Goal: Contribute content: Add original content to the website for others to see

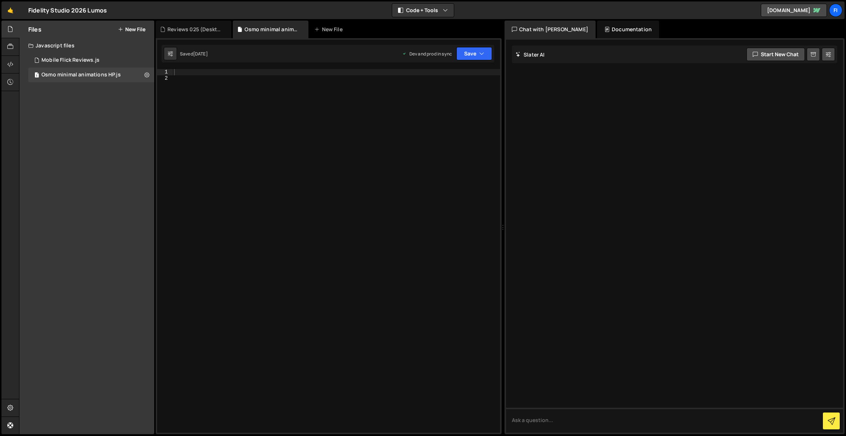
click at [102, 123] on div "Files New File Javascript files 1 Mobile Flick Reviews.js 0 1 Osmo minimal anim…" at bounding box center [86, 228] width 135 height 414
click at [71, 94] on div "Files New File Javascript files 1 Mobile Flick Reviews.js 0 1 Osmo minimal anim…" at bounding box center [86, 228] width 135 height 414
click at [131, 26] on button "New File" at bounding box center [132, 29] width 28 height 6
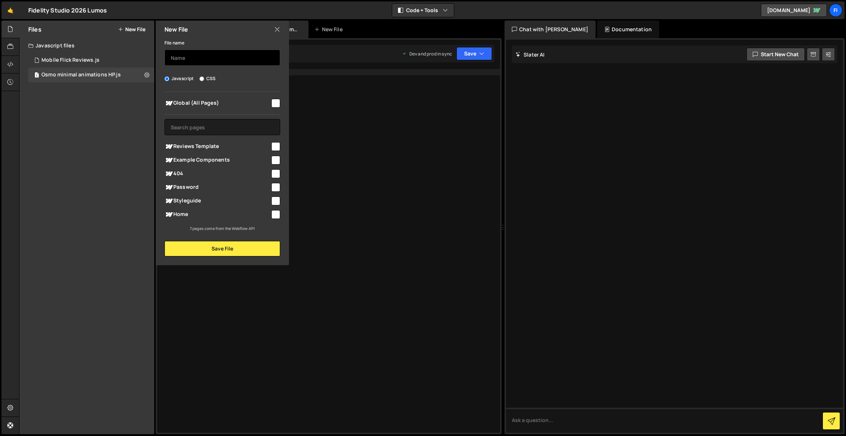
click at [196, 57] on input "text" at bounding box center [223, 58] width 116 height 16
type input "Website Image Scroll"
click at [276, 105] on input "checkbox" at bounding box center [275, 103] width 9 height 9
checkbox input "true"
click at [227, 60] on input "Website Image Scroll" at bounding box center [223, 58] width 116 height 16
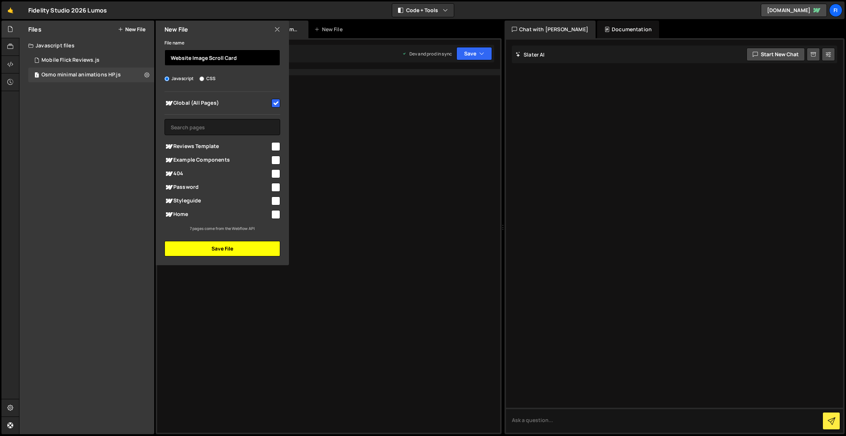
type input "Website Image Scroll Card"
click at [222, 248] on button "Save File" at bounding box center [223, 248] width 116 height 15
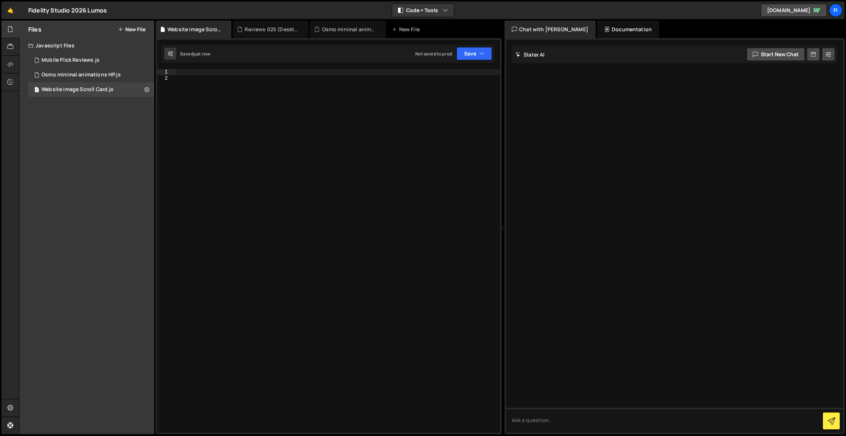
click at [267, 213] on div at bounding box center [337, 257] width 328 height 376
paste textarea "}"
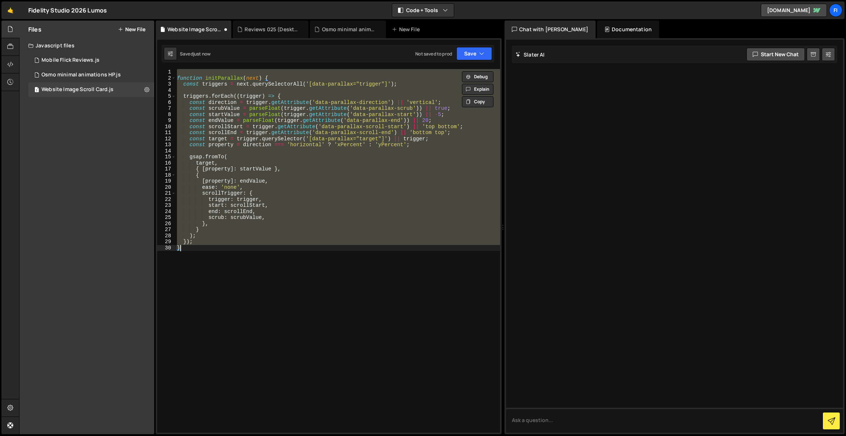
paste textarea
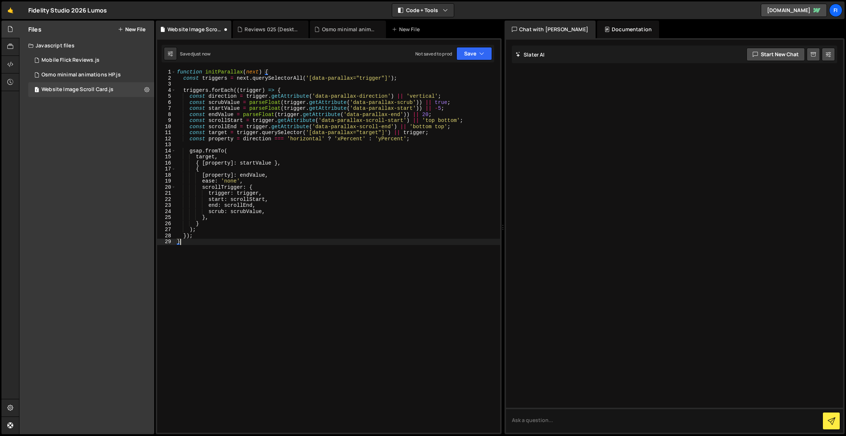
click at [297, 256] on div "function initParallax ( next ) { const triggers = next . querySelectorAll ( '[d…" at bounding box center [338, 257] width 325 height 376
click at [488, 54] on button "Save" at bounding box center [474, 53] width 36 height 13
click at [27, 170] on div "Files New File Javascript files 1 Mobile Flick Reviews.js 0 1 Osmo minimal anim…" at bounding box center [86, 228] width 135 height 414
click at [277, 248] on div "function initParallax ( next ) { const triggers = next . querySelectorAll ( '[d…" at bounding box center [338, 257] width 325 height 376
type textarea "}); }"
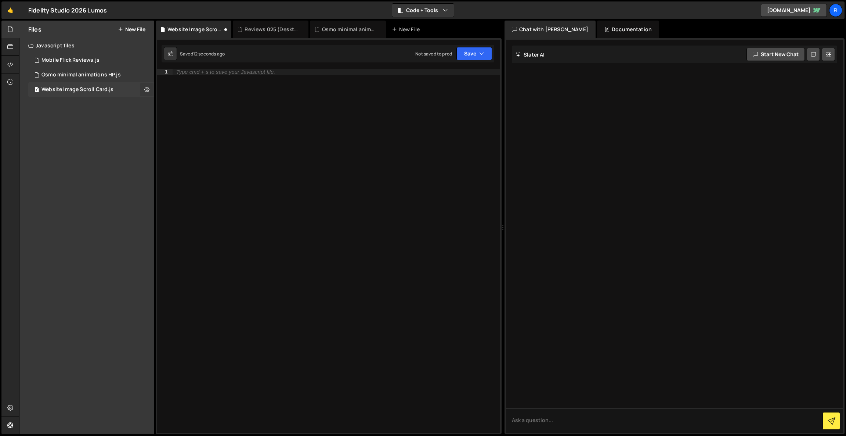
click at [148, 90] on icon at bounding box center [146, 89] width 5 height 7
click at [189, 137] on button "Delete File" at bounding box center [192, 134] width 72 height 15
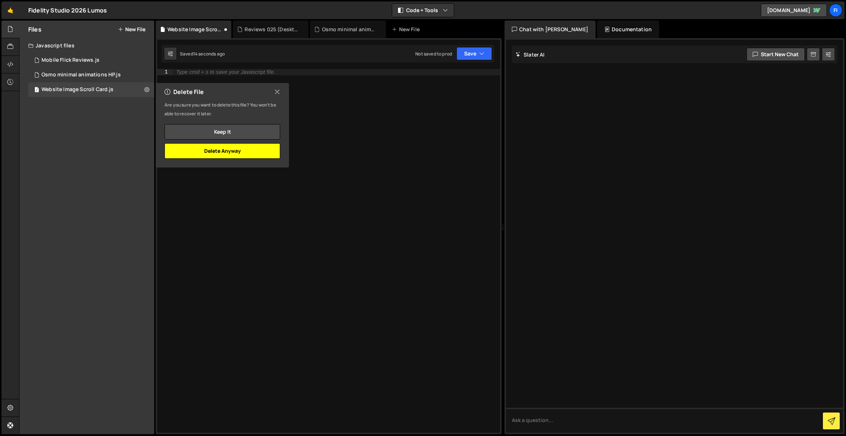
click at [243, 152] on button "Delete Anyway" at bounding box center [223, 150] width 116 height 15
